Goal: Information Seeking & Learning: Learn about a topic

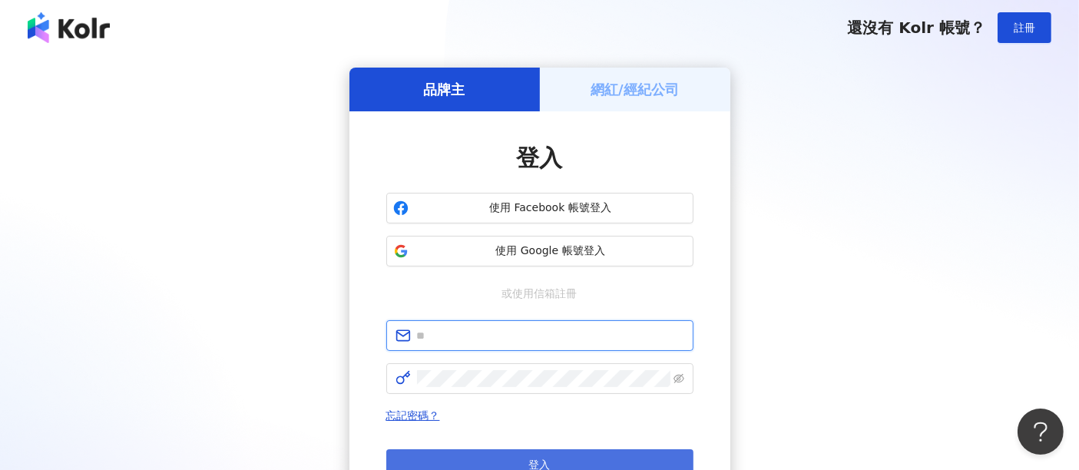
type input "**********"
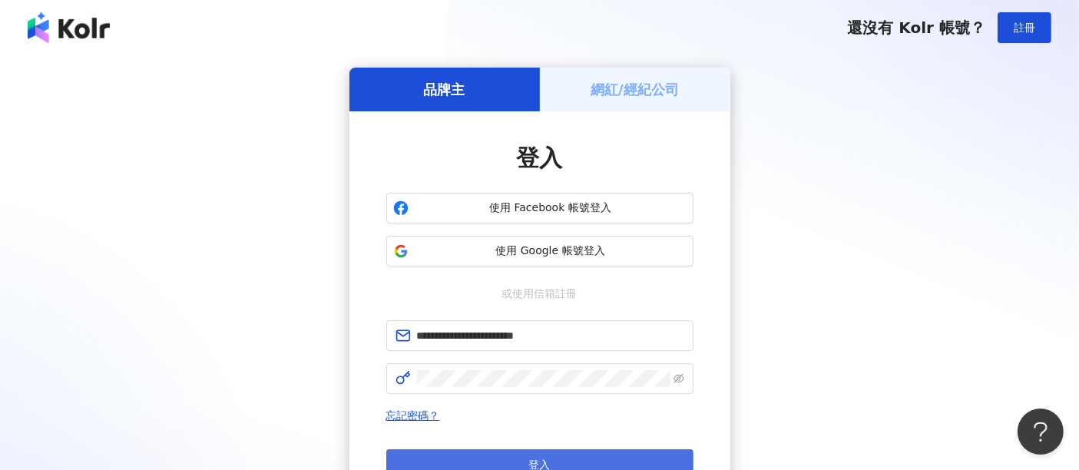
click at [557, 451] on button "登入" at bounding box center [539, 464] width 307 height 31
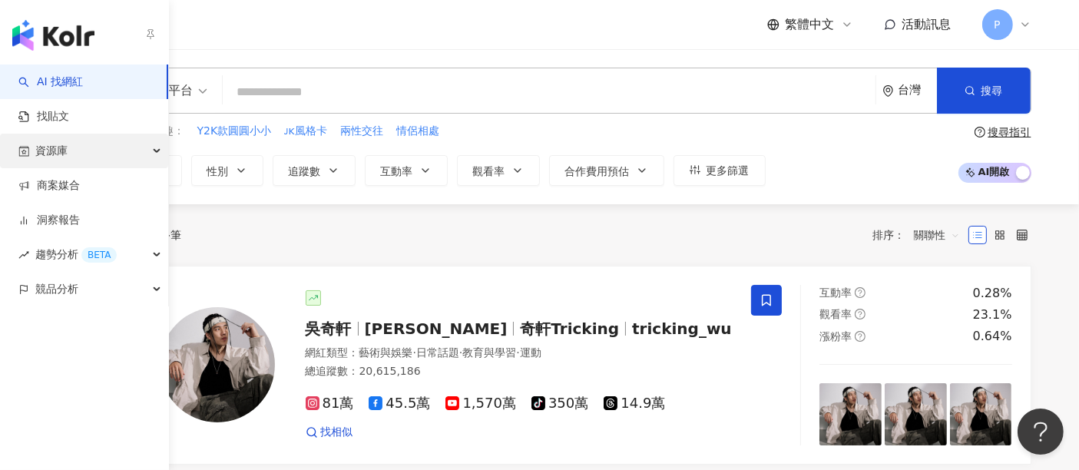
click at [50, 150] on span "資源庫" at bounding box center [51, 151] width 32 height 35
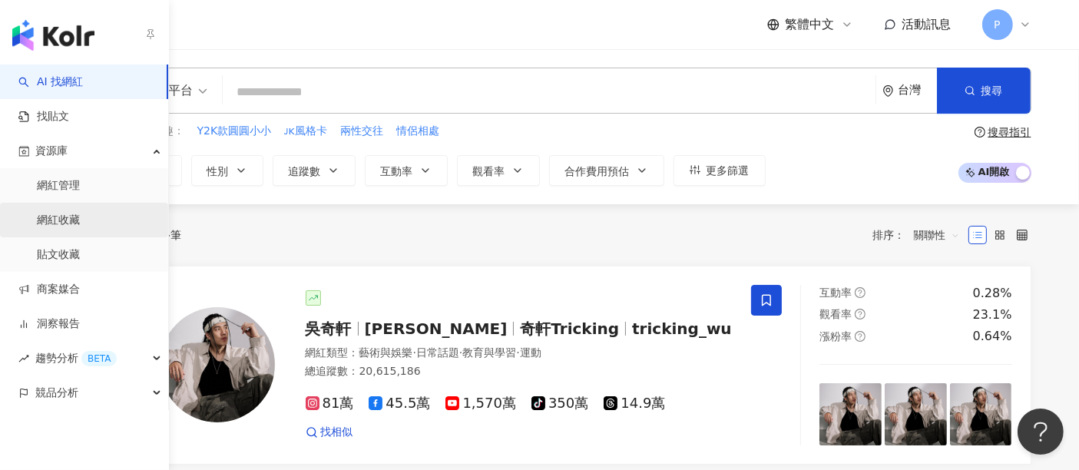
click at [80, 225] on link "網紅收藏" at bounding box center [58, 220] width 43 height 15
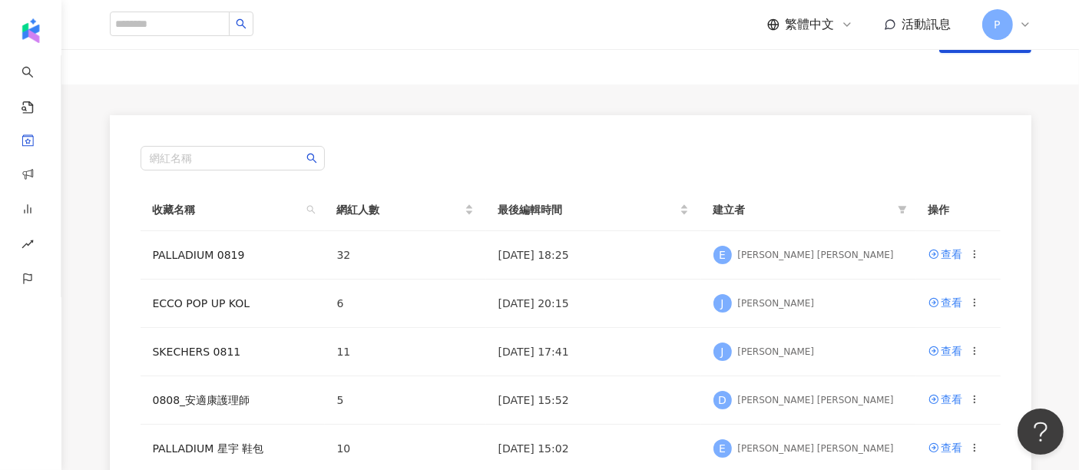
scroll to position [85, 0]
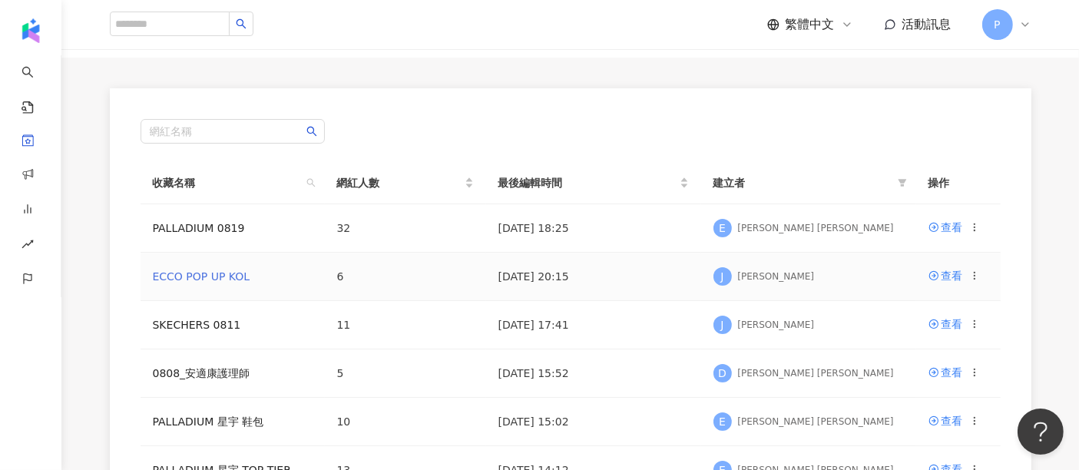
click at [229, 281] on link "ECCO POP UP KOL" at bounding box center [202, 276] width 98 height 12
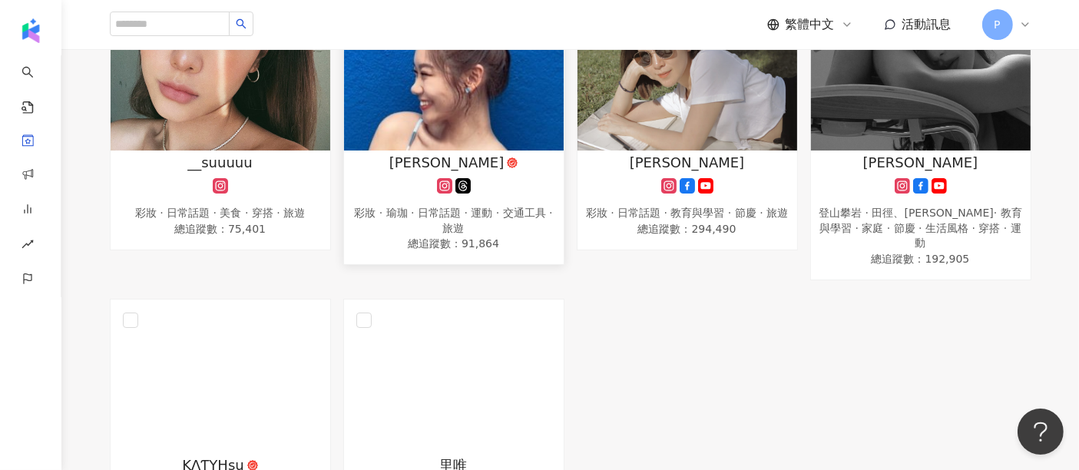
scroll to position [256, 0]
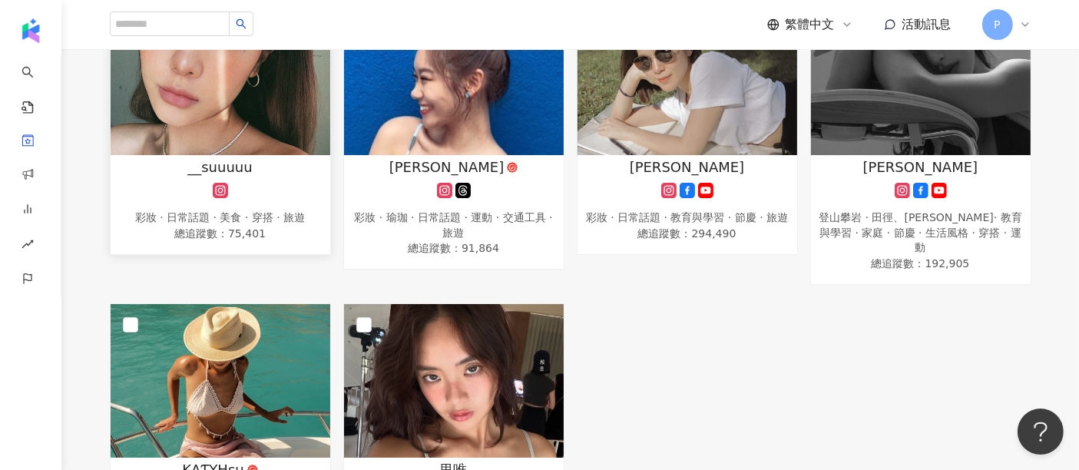
click at [262, 163] on div "__suuuuu" at bounding box center [220, 166] width 204 height 19
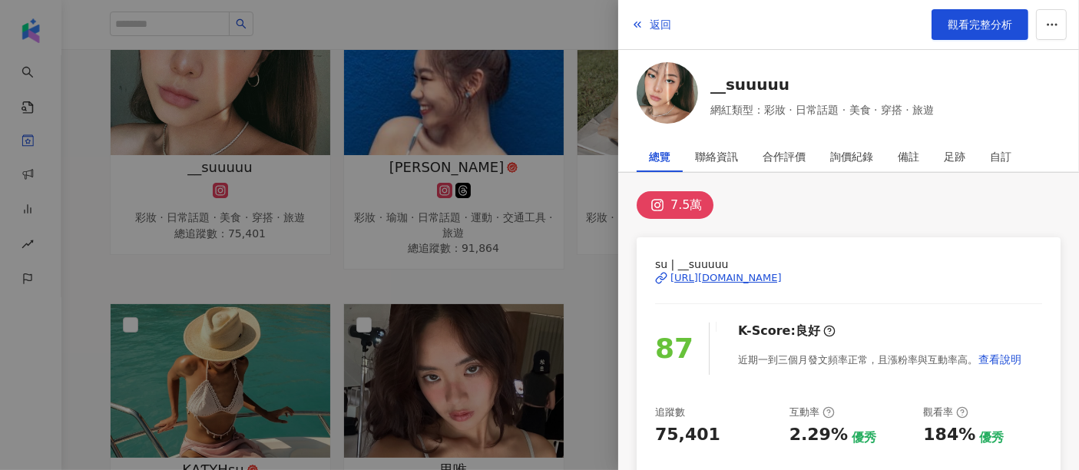
click at [757, 275] on div "https://www.instagram.com/__suuuuu/" at bounding box center [726, 278] width 111 height 14
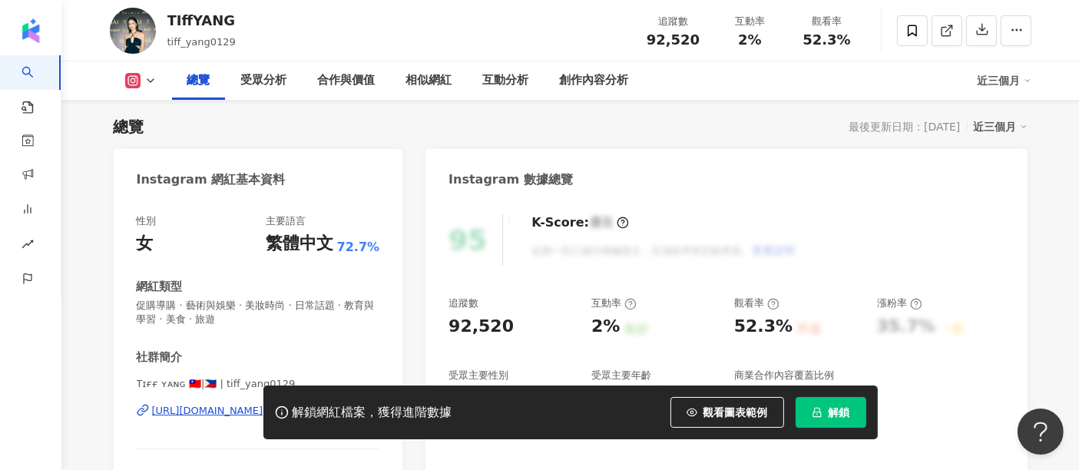
click at [858, 403] on button "解鎖" at bounding box center [831, 412] width 71 height 31
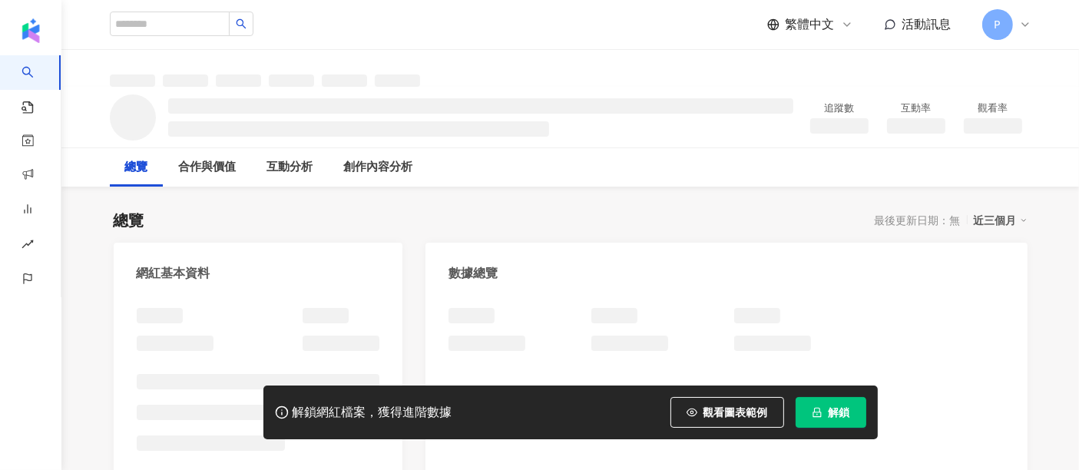
click at [818, 410] on icon "lock" at bounding box center [817, 412] width 11 height 11
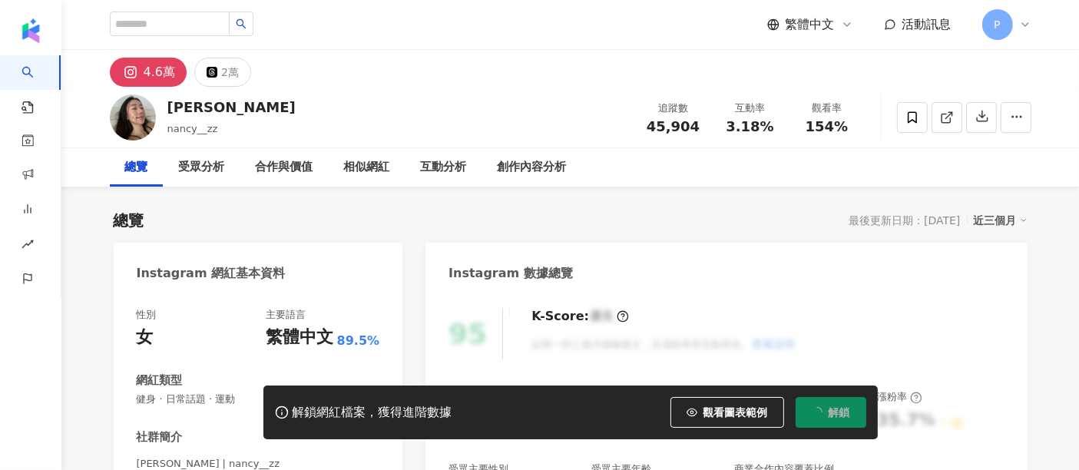
click at [825, 412] on button "解鎖" at bounding box center [831, 412] width 71 height 31
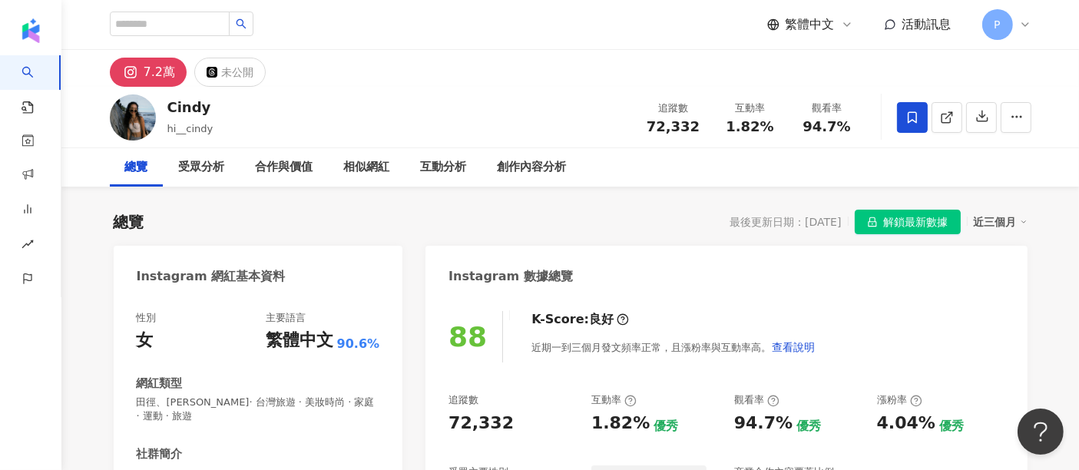
scroll to position [94, 0]
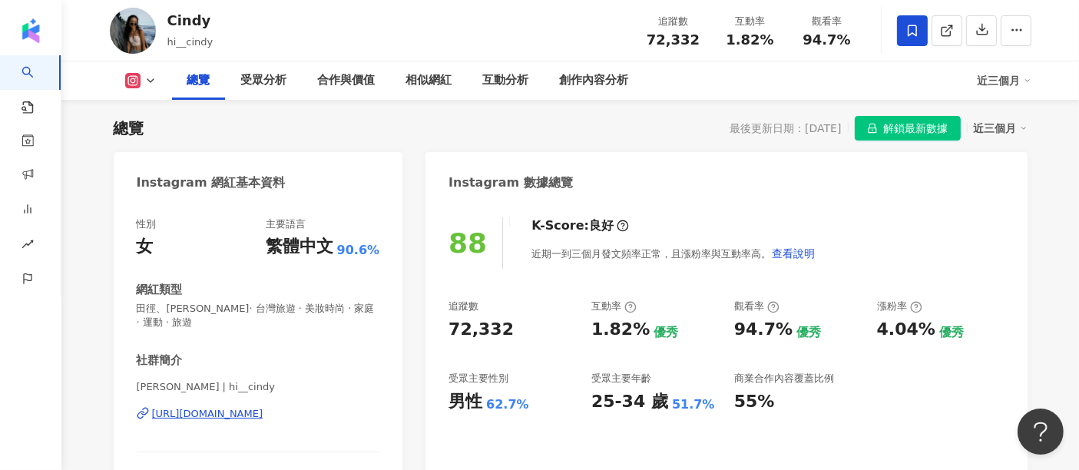
click at [906, 24] on icon at bounding box center [913, 31] width 14 height 14
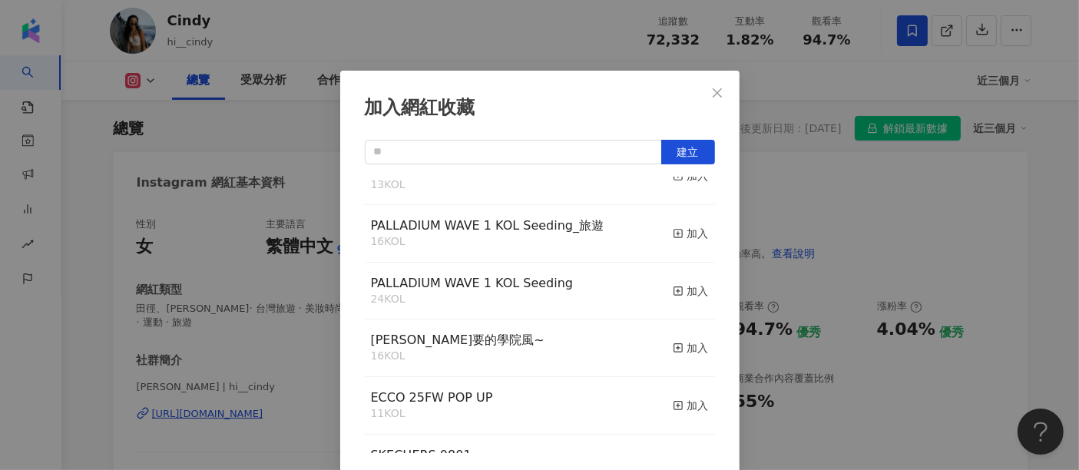
scroll to position [0, 0]
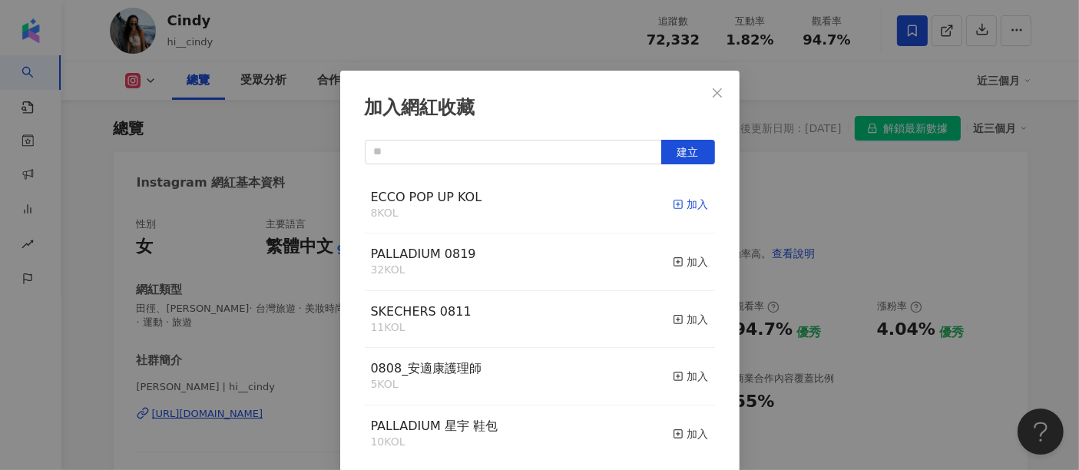
click at [686, 201] on div "加入" at bounding box center [691, 204] width 36 height 17
click at [768, 243] on div "加入網紅收藏 建立 ECCO POP UP KOL 8 KOL 加入 PALLADIUM 0819 32 KOL 加入 SKECHERS 0811 11 KO…" at bounding box center [539, 235] width 1079 height 470
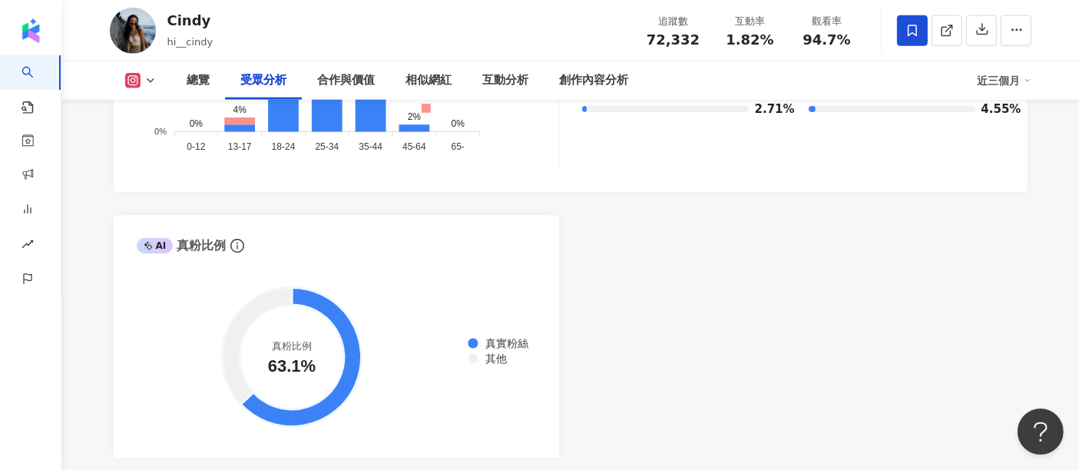
scroll to position [1545, 0]
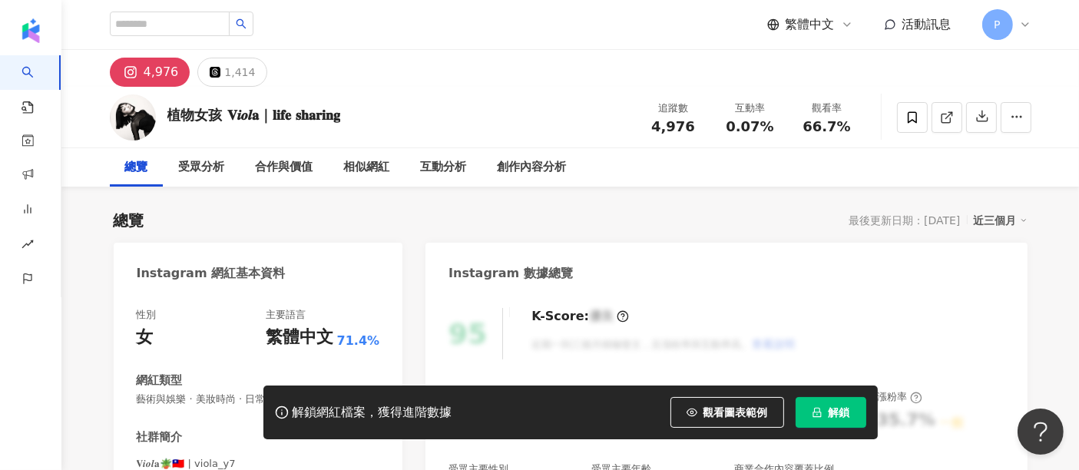
click at [813, 409] on icon "lock" at bounding box center [817, 412] width 11 height 11
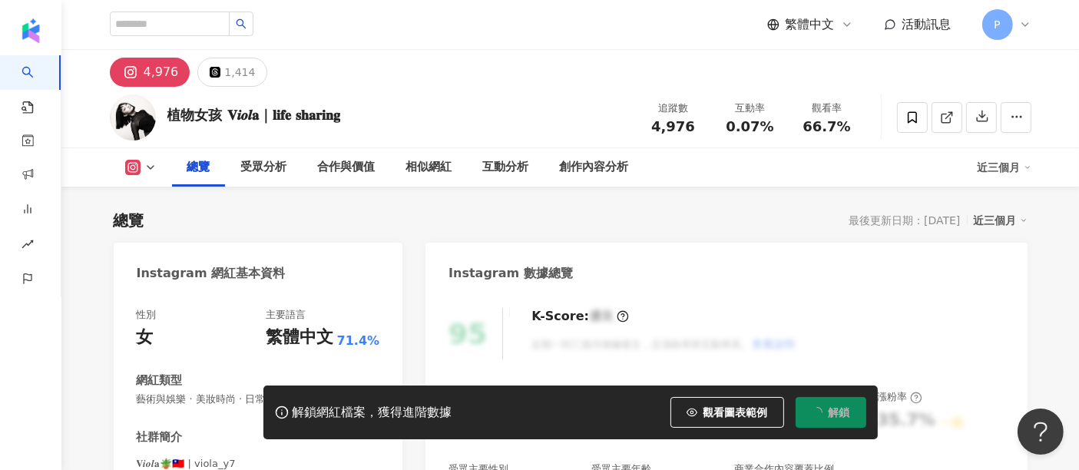
scroll to position [94, 0]
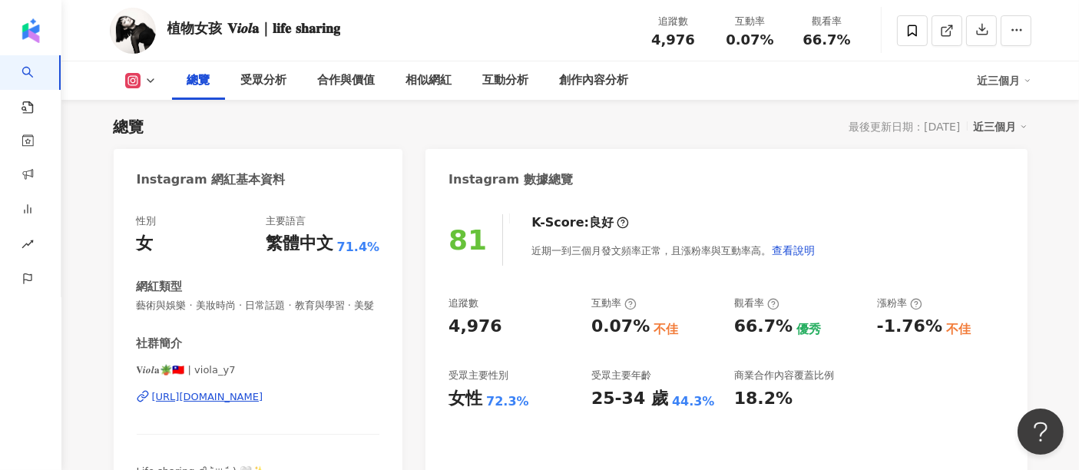
click at [633, 159] on div "Instagram 數據總覽" at bounding box center [726, 174] width 601 height 50
